Goal: Information Seeking & Learning: Learn about a topic

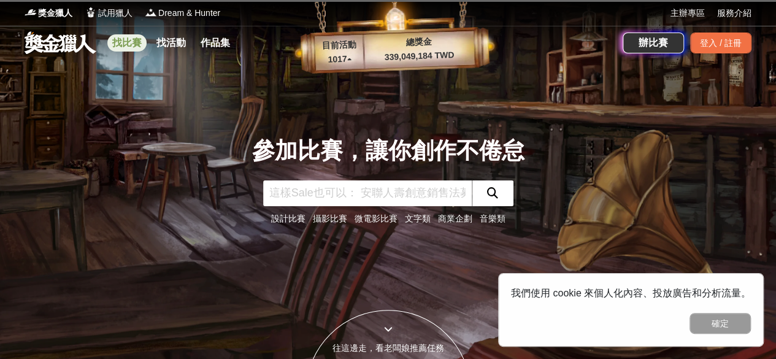
click at [130, 42] on link "找比賽" at bounding box center [126, 42] width 39 height 17
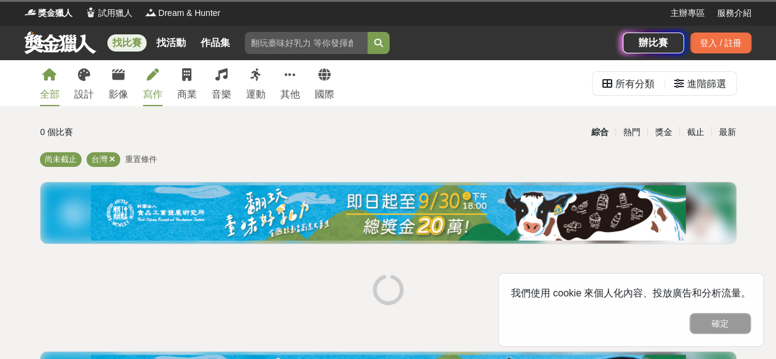
click at [151, 96] on div "寫作" at bounding box center [153, 94] width 20 height 15
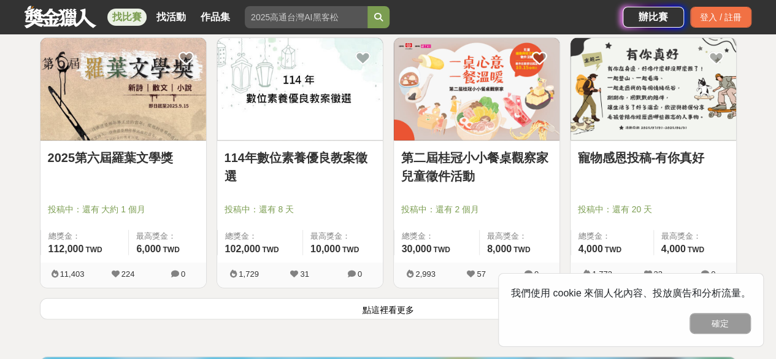
scroll to position [1563, 0]
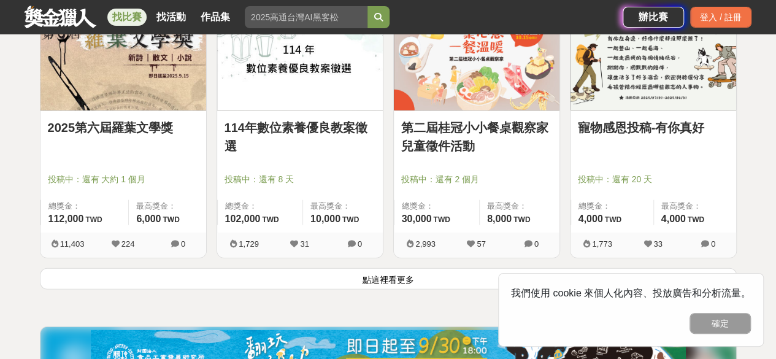
click at [405, 277] on button "點這裡看更多" at bounding box center [388, 278] width 697 height 21
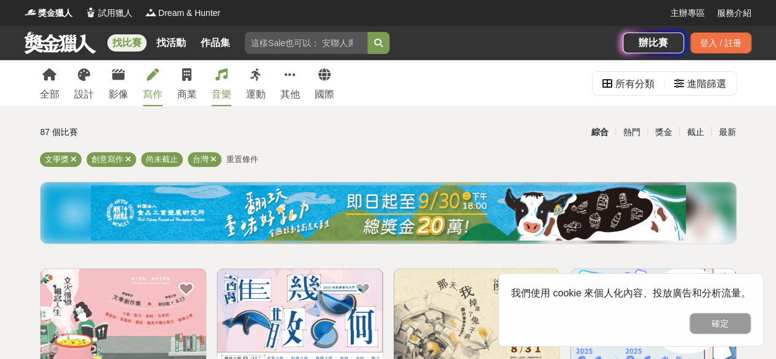
click at [226, 95] on div "音樂" at bounding box center [222, 94] width 20 height 15
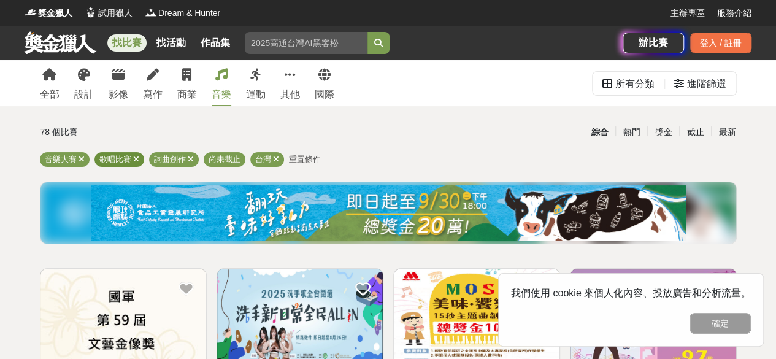
click at [135, 160] on icon at bounding box center [136, 159] width 6 height 8
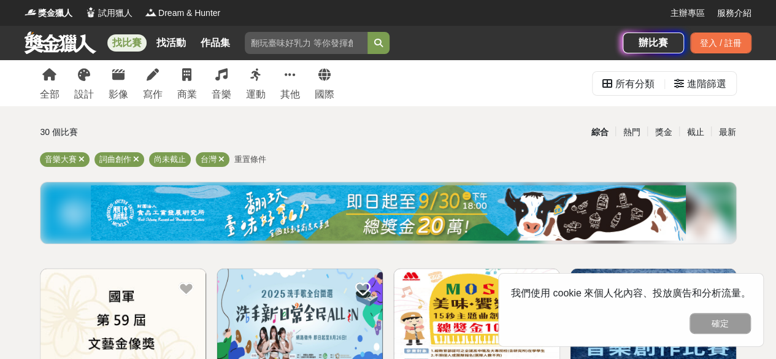
drag, startPoint x: 776, startPoint y: 42, endPoint x: 781, endPoint y: 55, distance: 13.5
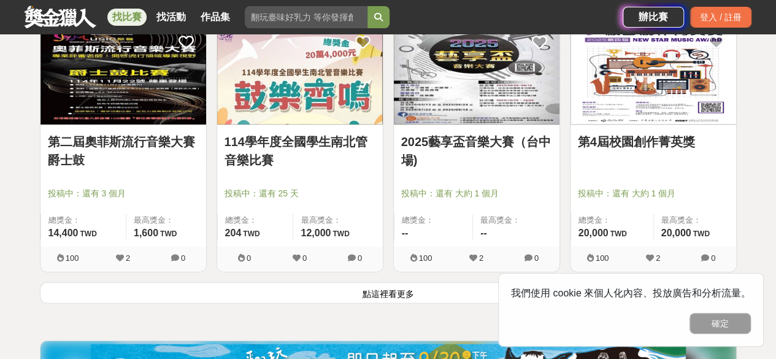
scroll to position [1546, 0]
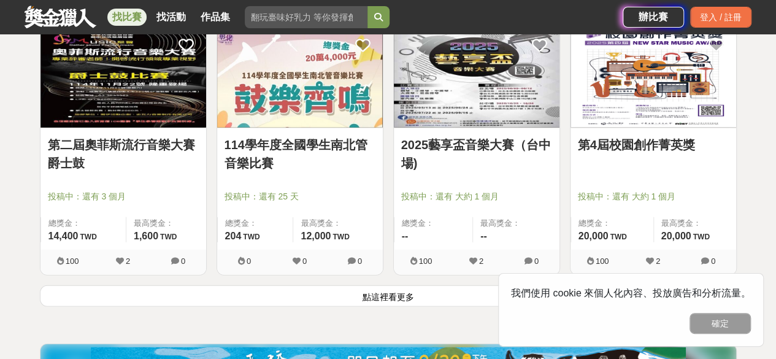
click at [379, 293] on button "點這裡看更多" at bounding box center [388, 295] width 697 height 21
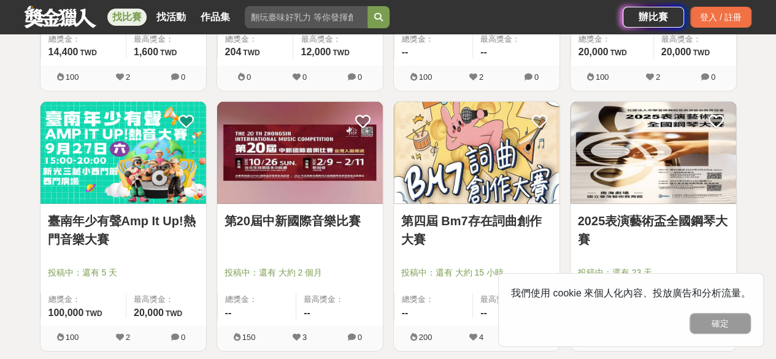
scroll to position [1819, 0]
